Goal: Task Accomplishment & Management: Use online tool/utility

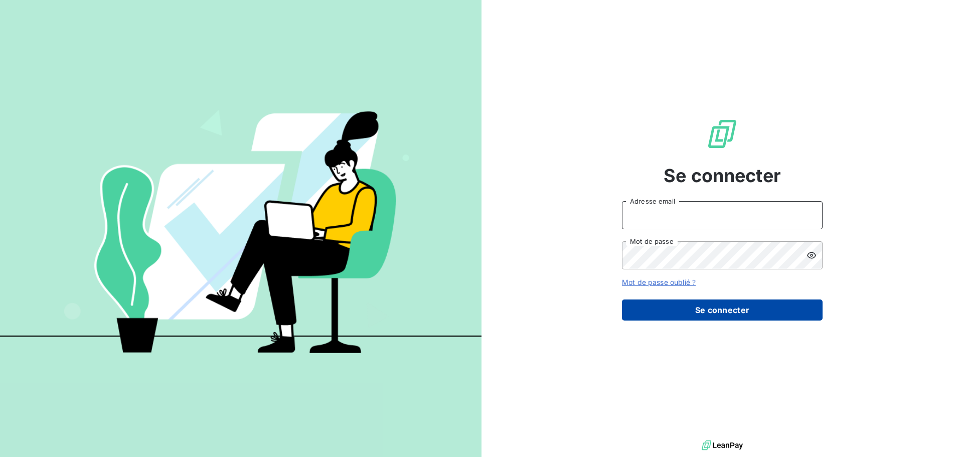
type input "[PERSON_NAME][EMAIL_ADDRESS][DOMAIN_NAME]"
click at [659, 319] on button "Se connecter" at bounding box center [722, 310] width 201 height 21
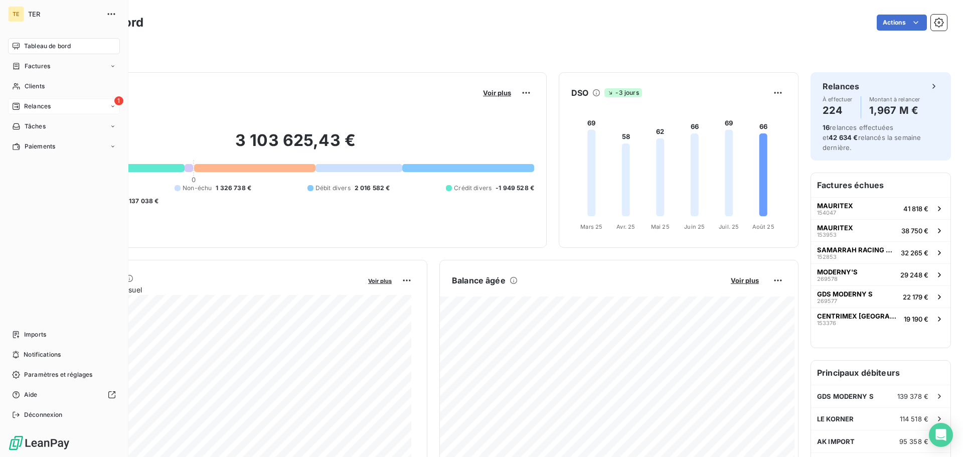
click at [42, 104] on span "Relances" at bounding box center [37, 106] width 27 height 9
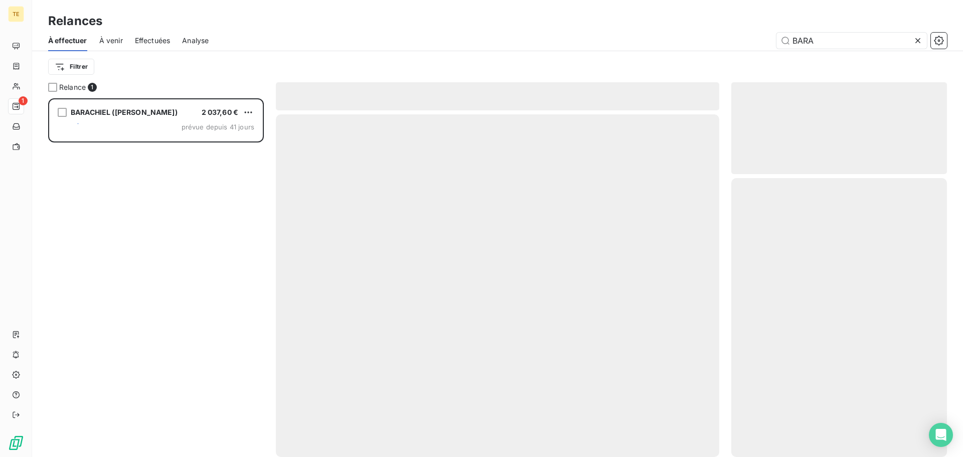
scroll to position [351, 208]
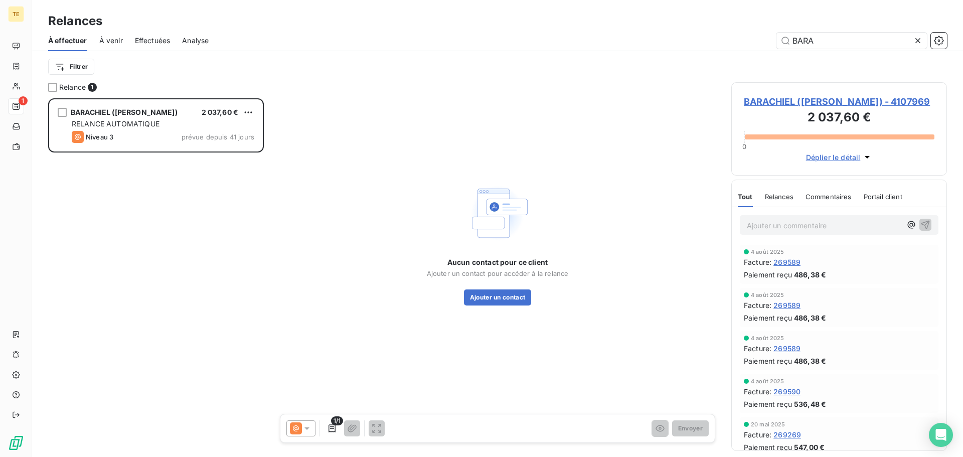
drag, startPoint x: 847, startPoint y: 38, endPoint x: 691, endPoint y: 26, distance: 157.0
click at [724, 33] on div "BARA" at bounding box center [584, 41] width 726 height 16
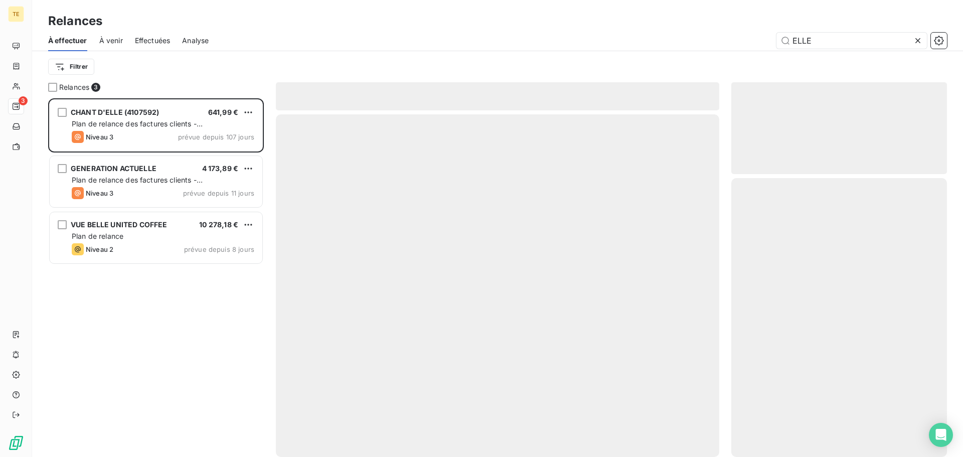
scroll to position [351, 208]
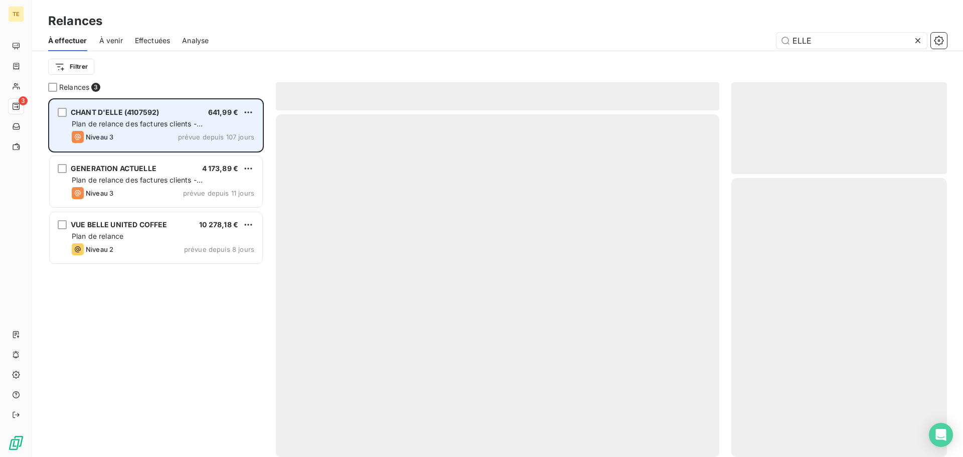
type input "ELLE"
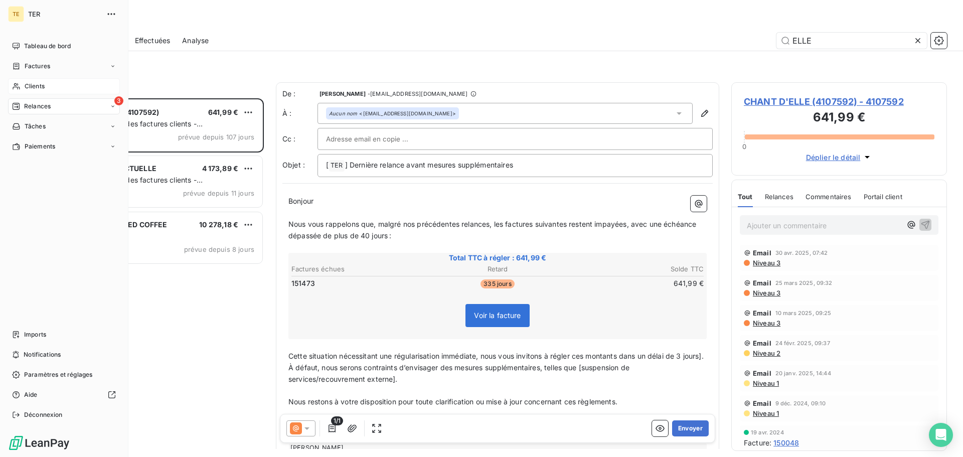
click at [42, 82] on span "Clients" at bounding box center [35, 86] width 20 height 9
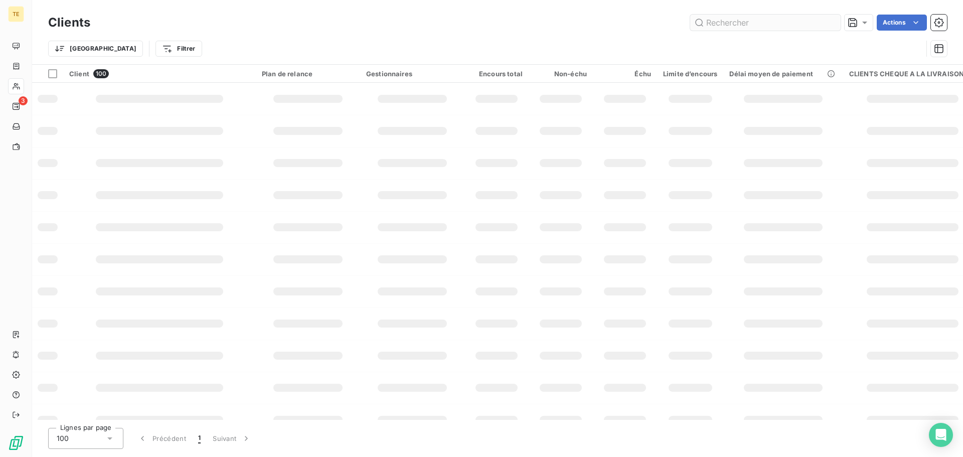
click at [736, 20] on input "text" at bounding box center [765, 23] width 151 height 16
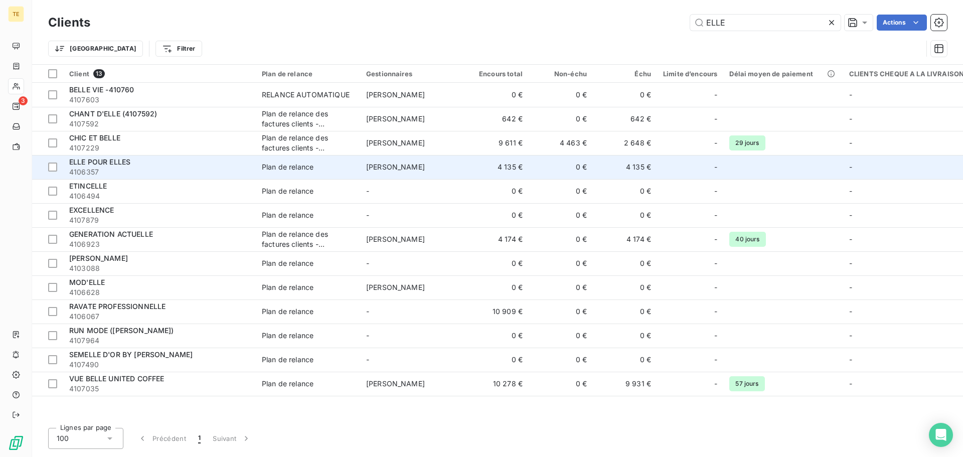
type input "ELLE"
click at [520, 163] on td "4 135 €" at bounding box center [497, 167] width 64 height 24
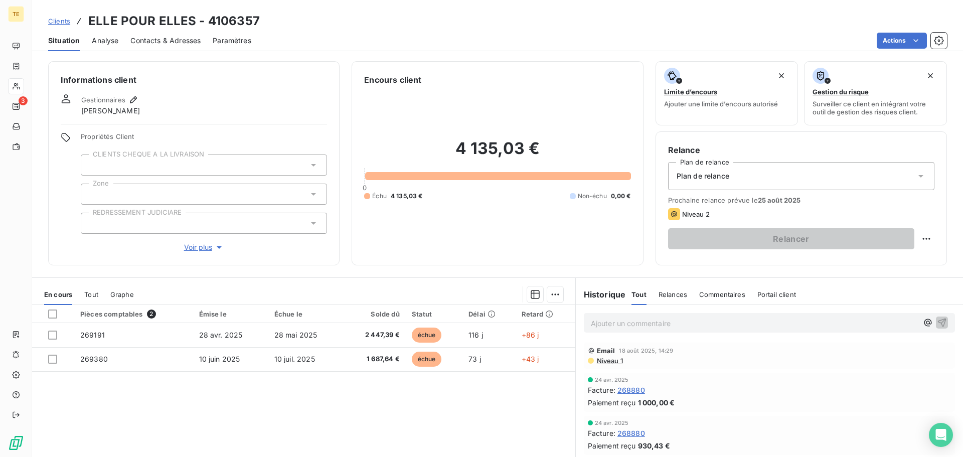
click at [61, 21] on span "Clients" at bounding box center [59, 21] width 22 height 8
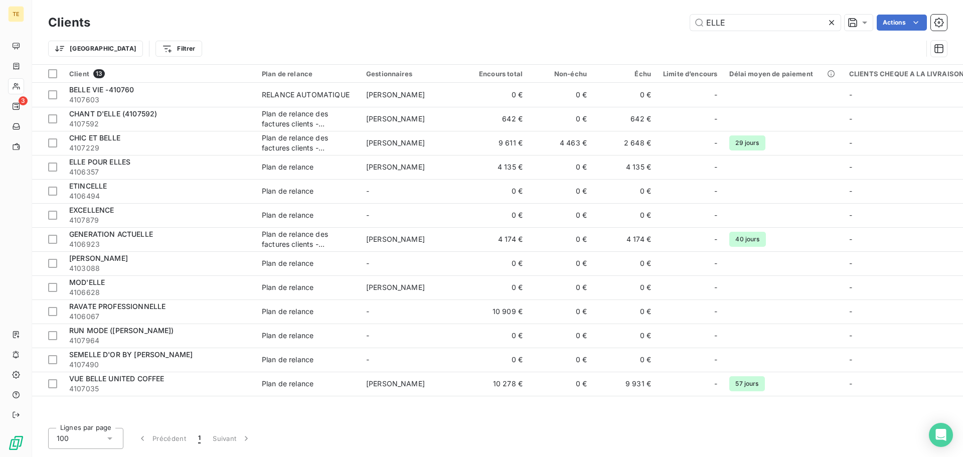
drag, startPoint x: 776, startPoint y: 18, endPoint x: 539, endPoint y: 20, distance: 237.3
click at [541, 20] on div "ELLE Actions" at bounding box center [524, 23] width 845 height 16
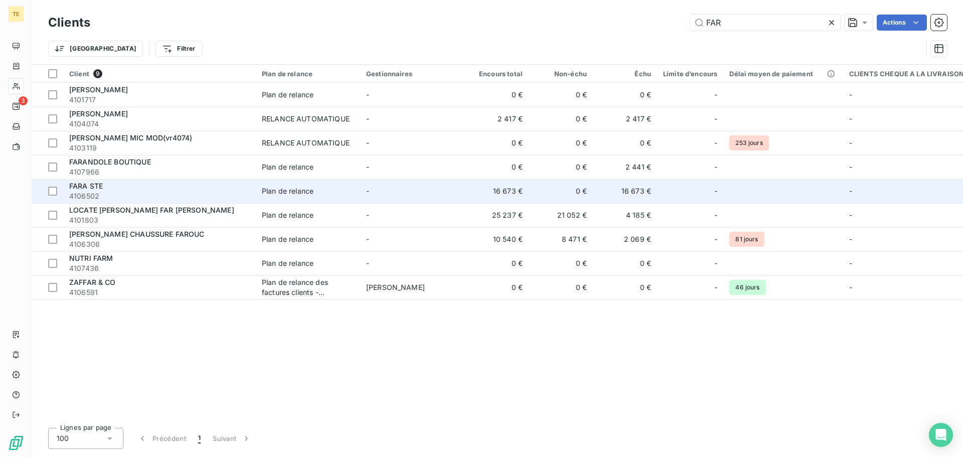
type input "FAR"
click at [305, 183] on td "Plan de relance" at bounding box center [308, 191] width 104 height 24
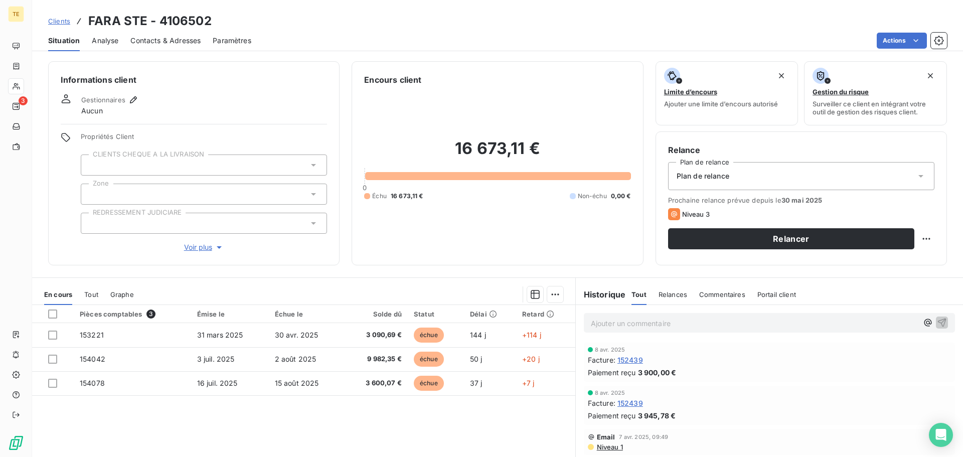
click at [604, 451] on span "Niveau 1" at bounding box center [609, 447] width 27 height 8
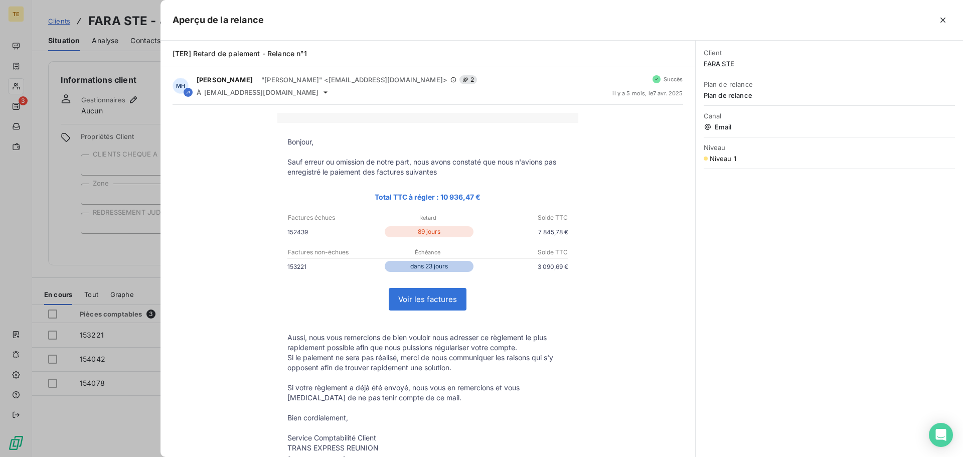
click at [90, 240] on div at bounding box center [481, 228] width 963 height 457
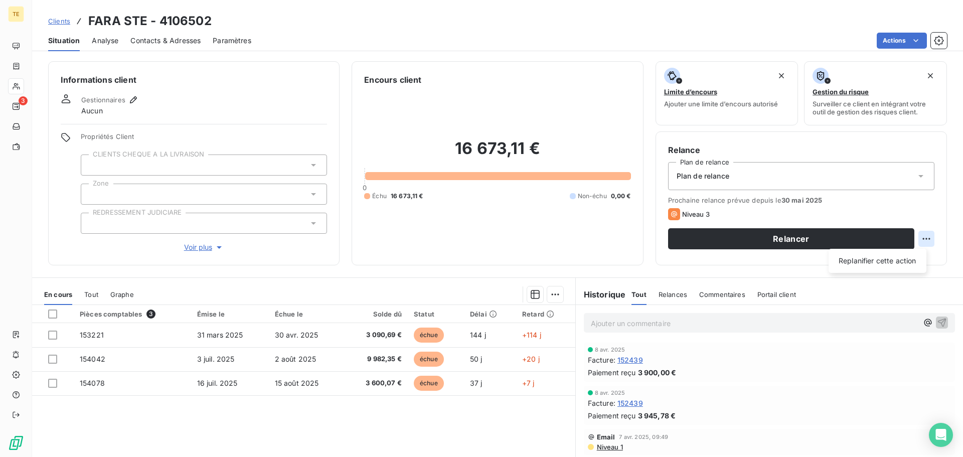
click at [923, 238] on html "TE 3 Clients FARA STE - 4106502 Situation Analyse Contacts & Adresses Paramètre…" at bounding box center [481, 228] width 963 height 457
click at [877, 243] on html "TE 3 Clients FARA STE - 4106502 Situation Analyse Contacts & Adresses Paramètre…" at bounding box center [481, 228] width 963 height 457
click at [877, 243] on button "Relancer" at bounding box center [791, 238] width 246 height 21
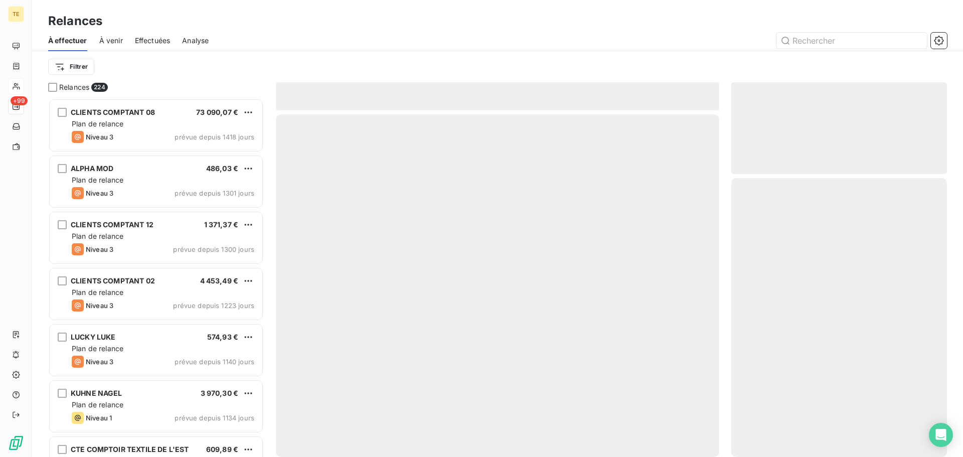
scroll to position [351, 208]
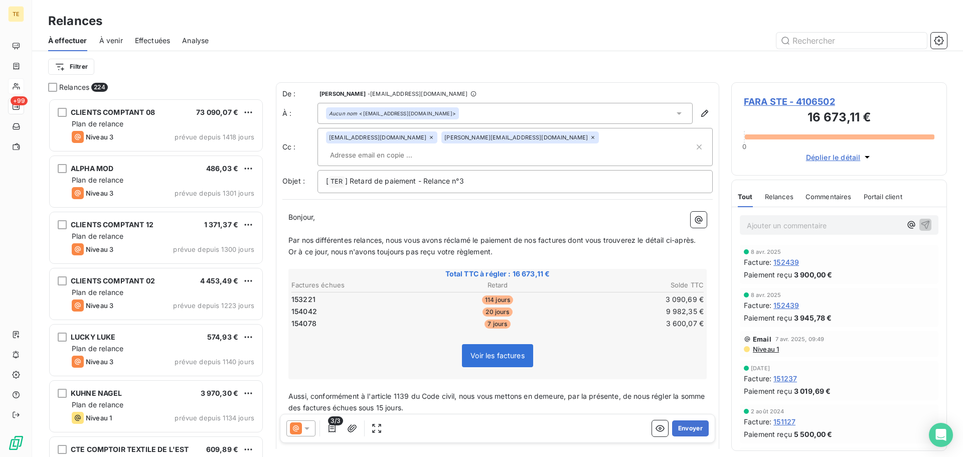
click at [292, 428] on icon at bounding box center [296, 428] width 12 height 12
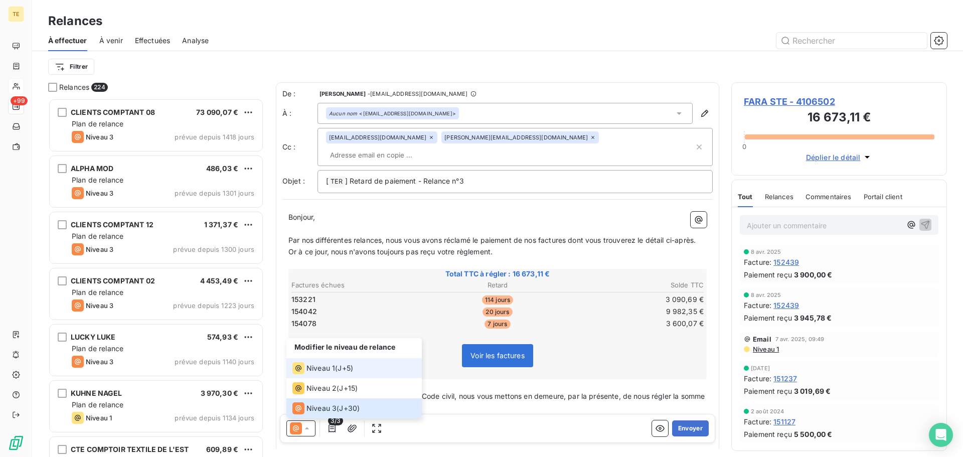
click at [304, 367] on icon at bounding box center [298, 368] width 12 height 12
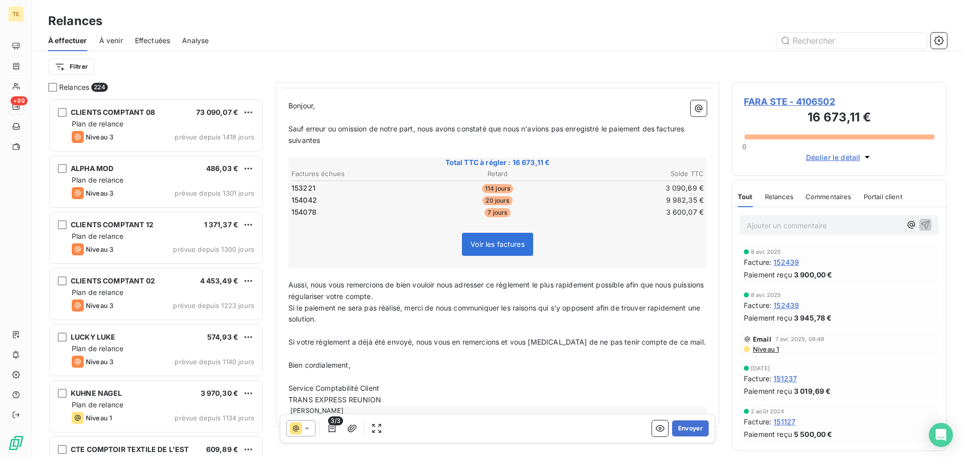
scroll to position [117, 0]
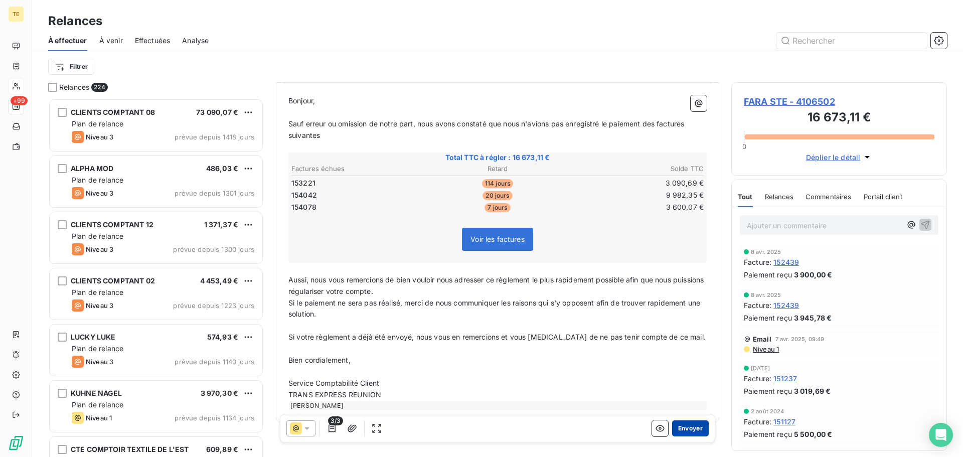
click at [683, 432] on button "Envoyer" at bounding box center [690, 428] width 37 height 16
